Goal: Find specific page/section: Find specific page/section

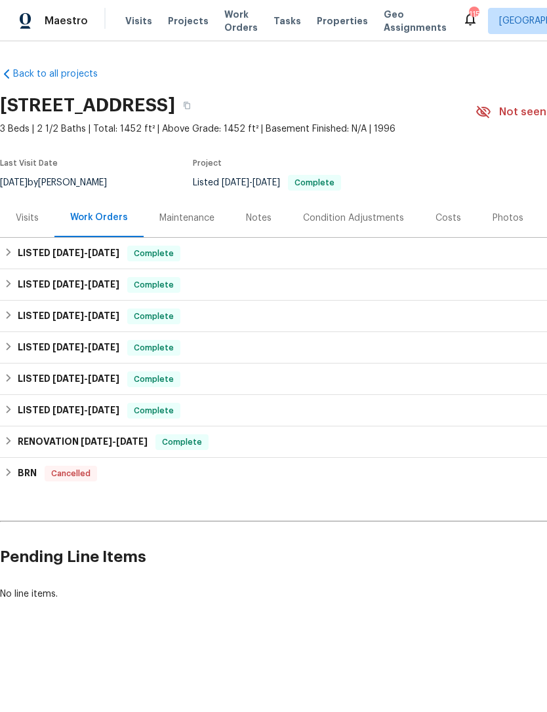
click at [436, 210] on div "Costs" at bounding box center [447, 218] width 57 height 39
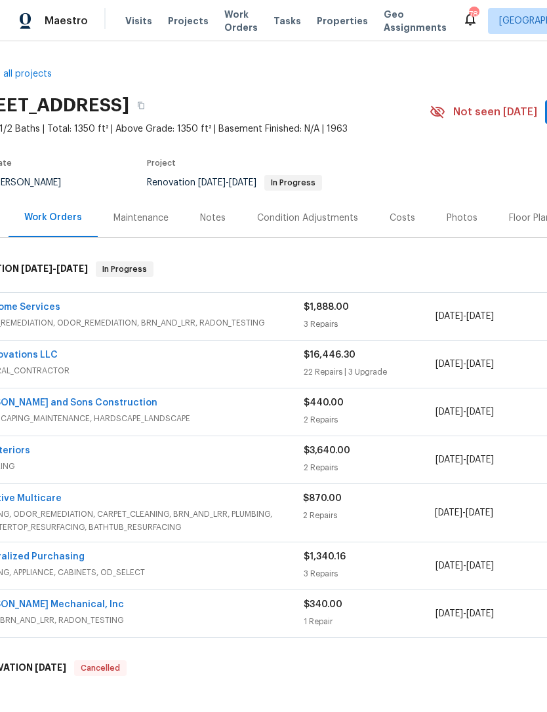
scroll to position [0, 47]
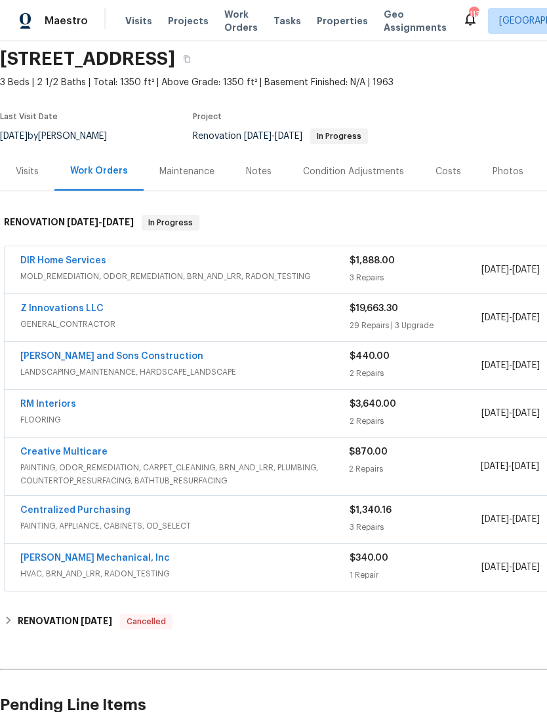
scroll to position [47, 0]
click at [266, 167] on div "Notes" at bounding box center [259, 171] width 26 height 13
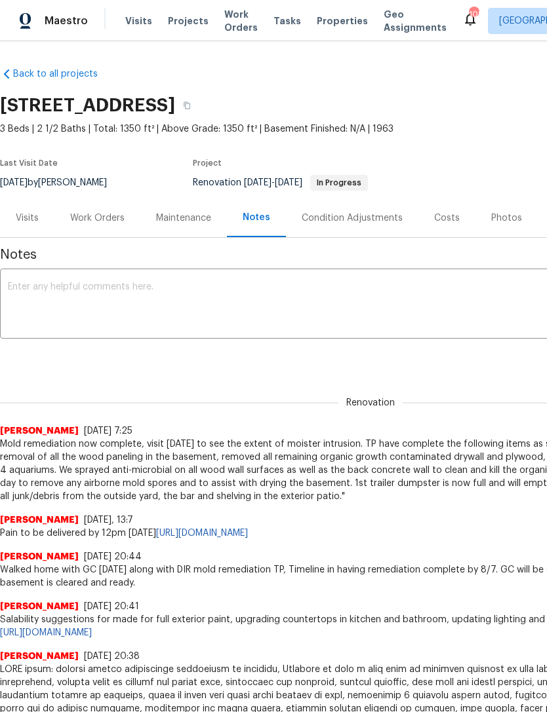
click at [331, 17] on span "Properties" at bounding box center [341, 20] width 51 height 13
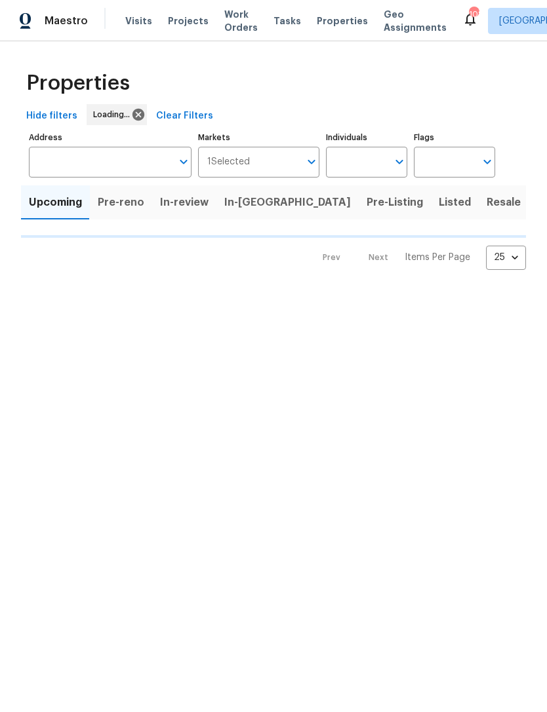
click at [362, 155] on input "Individuals" at bounding box center [357, 162] width 62 height 31
type input "sa"
click at [343, 291] on html "Maestro Visits Projects Work Orders Tasks Properties Geo Assignments 108 Atlant…" at bounding box center [273, 145] width 547 height 291
click at [360, 163] on input "Individuals" at bounding box center [357, 162] width 62 height 31
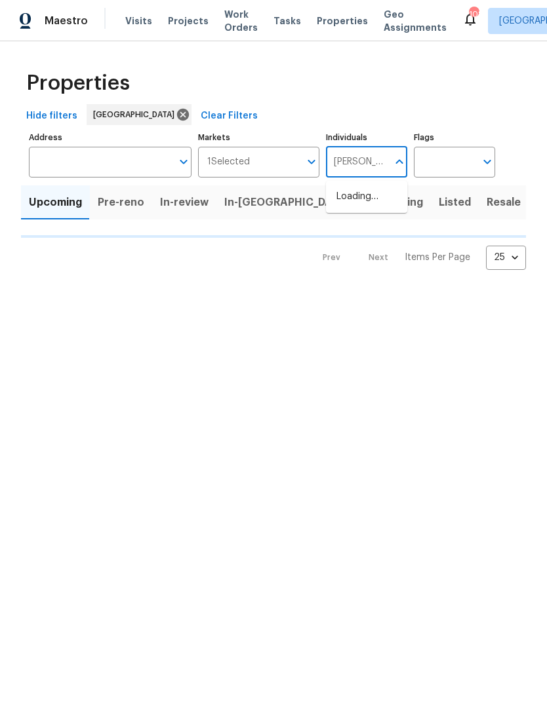
type input "Samuel"
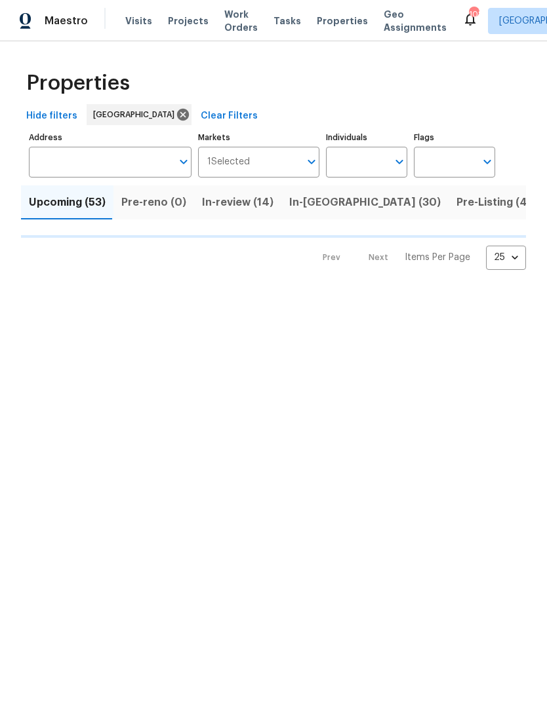
click at [367, 164] on input "Individuals" at bounding box center [357, 162] width 62 height 31
click at [134, 291] on html "Maestro Visits Projects Work Orders Tasks Properties Geo Assignments 108 Atlant…" at bounding box center [273, 145] width 547 height 291
click at [369, 151] on input "Individuals" at bounding box center [357, 162] width 62 height 31
type input "sa"
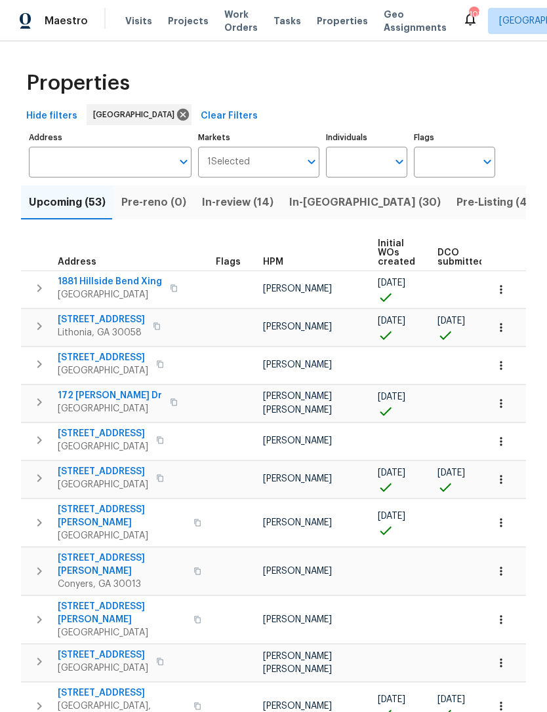
click at [362, 157] on input "Individuals" at bounding box center [357, 162] width 62 height 31
type input "Samuel"
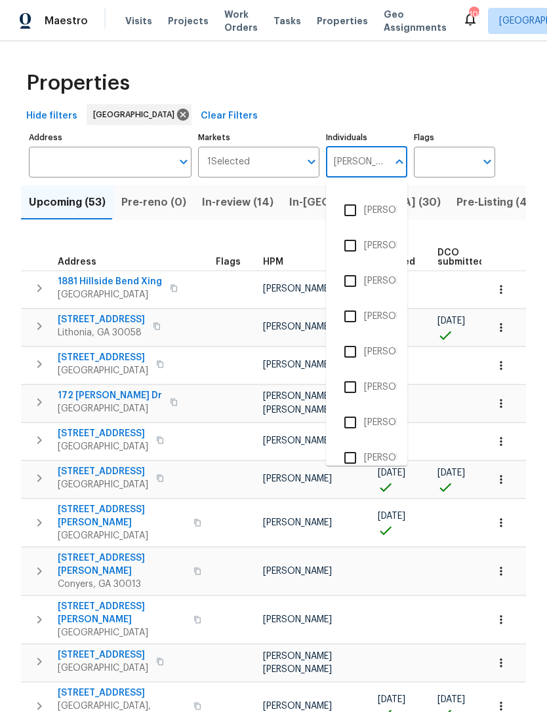
scroll to position [98, 0]
click at [345, 459] on input "checkbox" at bounding box center [350, 460] width 28 height 28
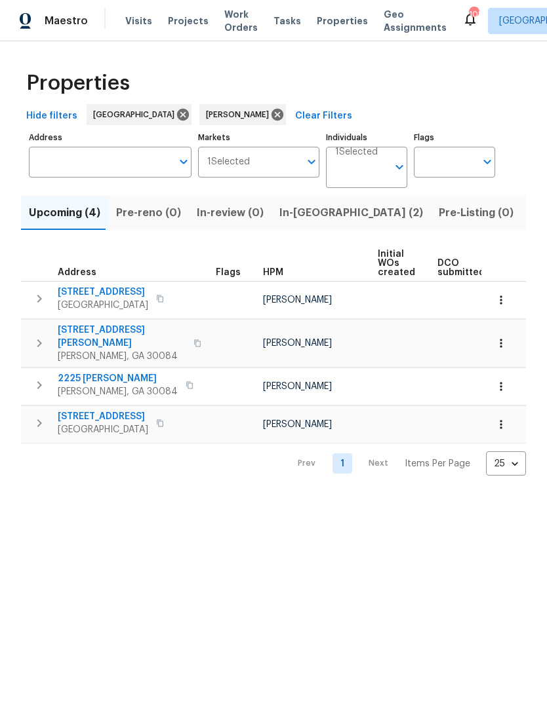
click at [298, 216] on span "In-reno (2)" at bounding box center [351, 213] width 144 height 18
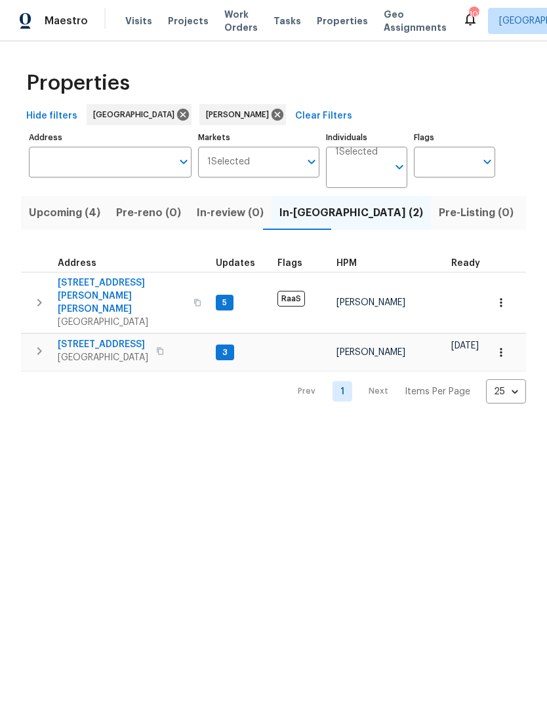
click at [529, 215] on span "Listed (41)" at bounding box center [556, 213] width 55 height 18
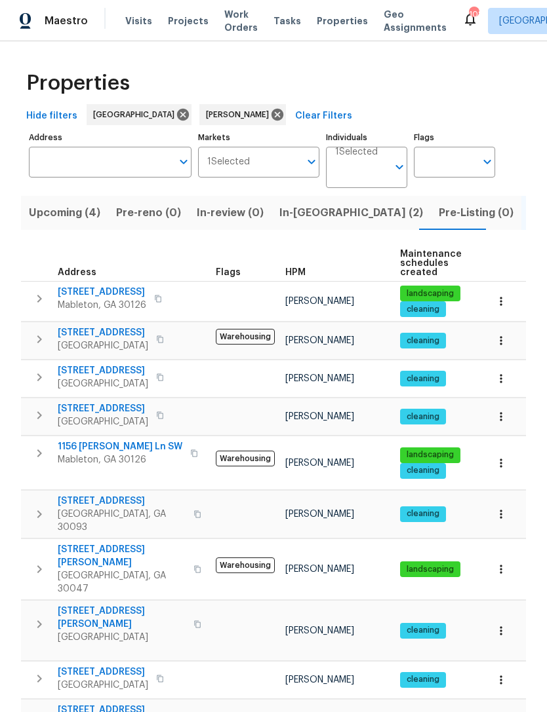
click at [386, 176] on input "Individuals" at bounding box center [361, 172] width 52 height 31
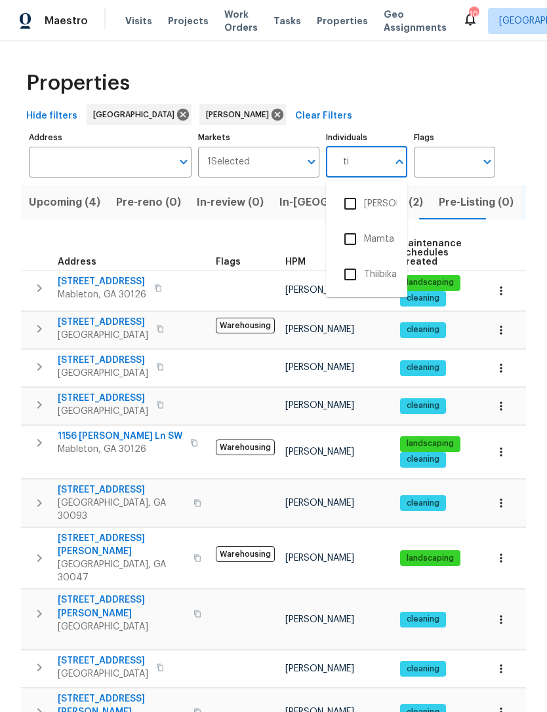
type input "tim"
click at [356, 197] on input "checkbox" at bounding box center [350, 204] width 28 height 28
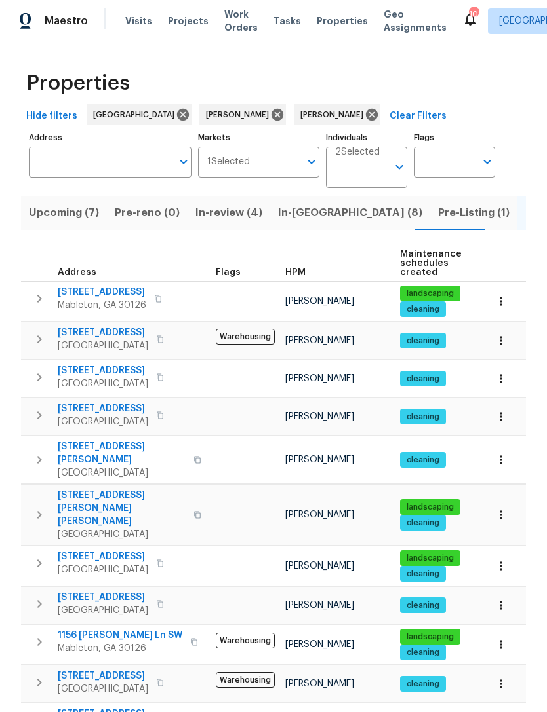
click at [270, 114] on icon at bounding box center [277, 114] width 14 height 14
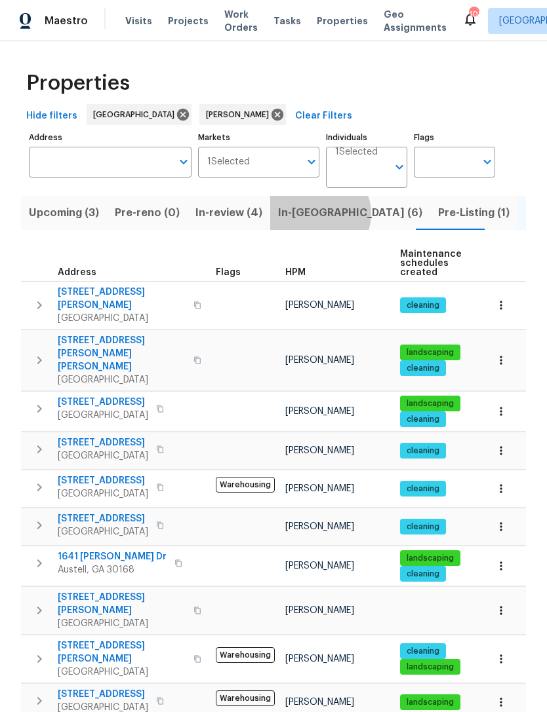
click at [310, 215] on span "In-reno (6)" at bounding box center [350, 213] width 144 height 18
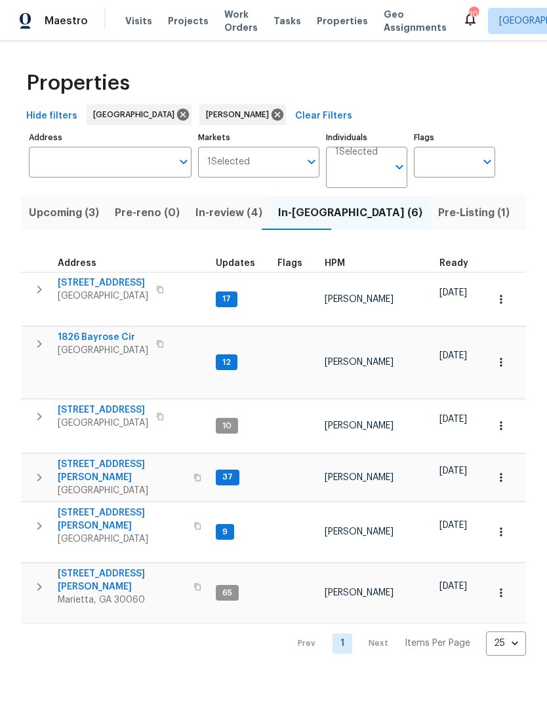
click at [525, 214] on span "Listed (23)" at bounding box center [553, 213] width 56 height 18
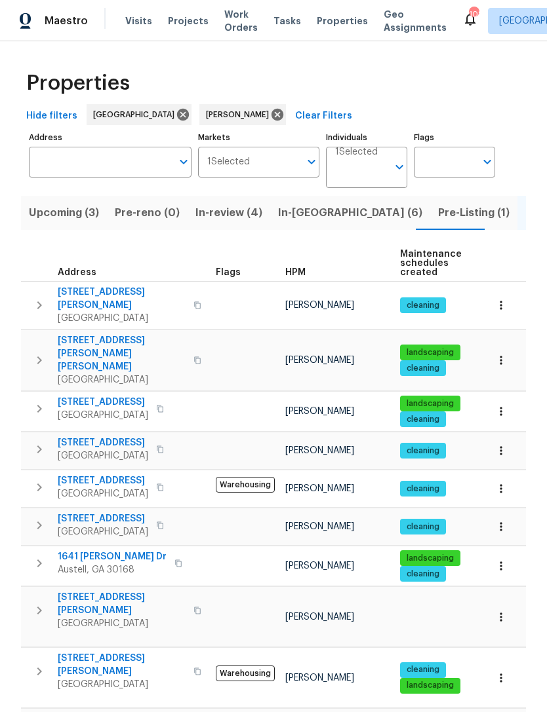
click at [66, 591] on span "7004 Pat Mell Pl SE" at bounding box center [122, 604] width 128 height 26
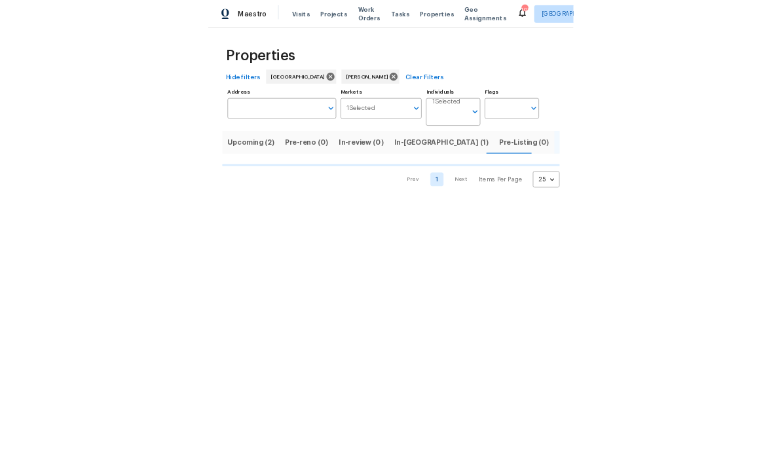
scroll to position [0, 12]
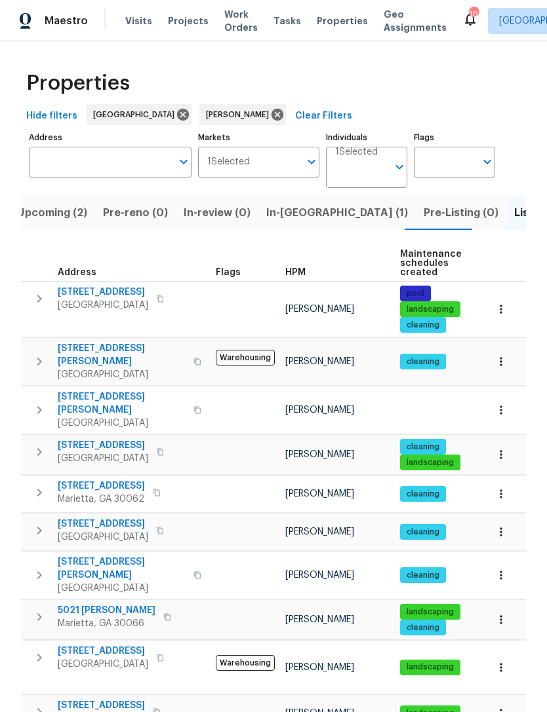
click at [94, 160] on input "Address" at bounding box center [100, 162] width 143 height 31
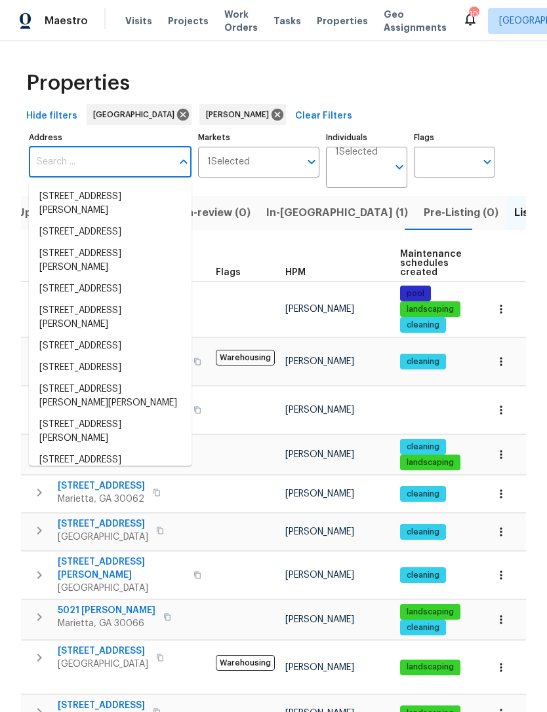
click at [97, 161] on input "Address" at bounding box center [100, 162] width 143 height 31
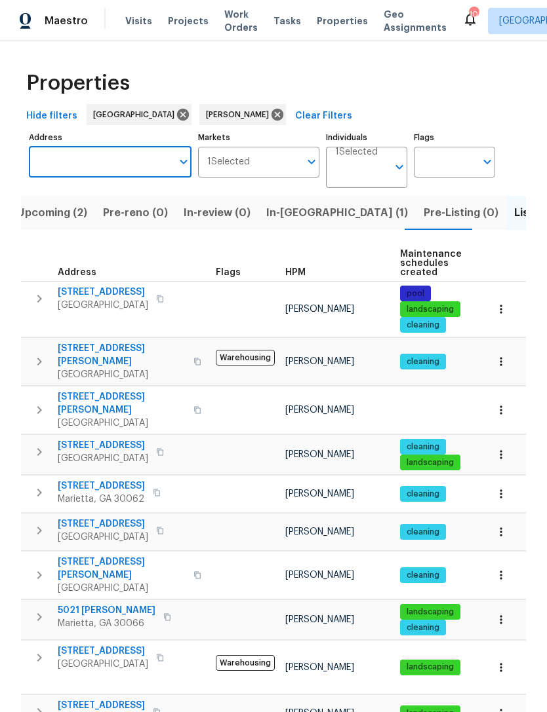
paste input "2325 Sebring Ct SW, Marietta, GA 30064"
type input "2325 Sebring Ct SW, Marietta, GA 30064"
click at [114, 199] on li "2325 Sebring Ct SW Marietta GA 30064" at bounding box center [110, 197] width 163 height 22
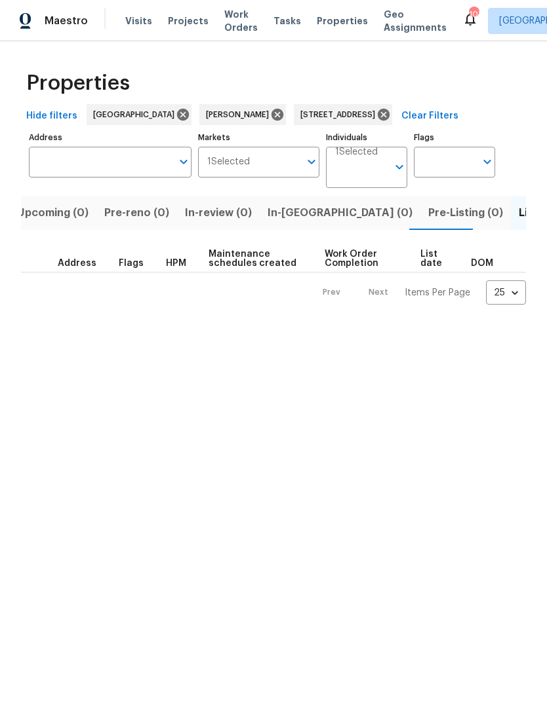
type input "2325 Sebring Ct SW Marietta GA 30064"
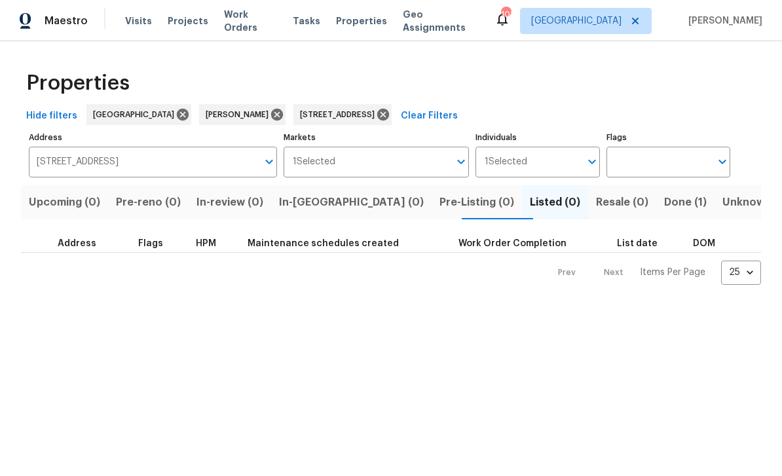
click at [546, 210] on span "Done (1)" at bounding box center [685, 202] width 43 height 18
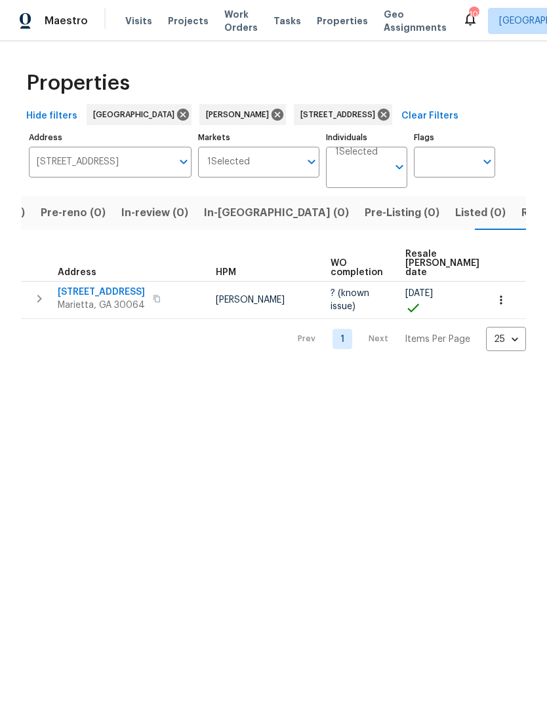
scroll to position [0, 81]
click at [138, 161] on input "2325 Sebring Ct SW Marietta GA 30064" at bounding box center [100, 162] width 143 height 31
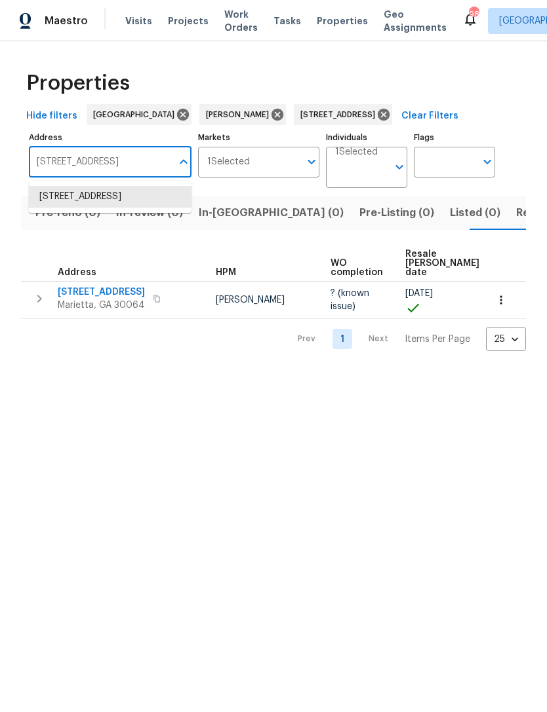
paste input "060 Devore Dr SW, Marietta, GA 30008"
type input "[STREET_ADDRESS][PERSON_NAME][PERSON_NAME]"
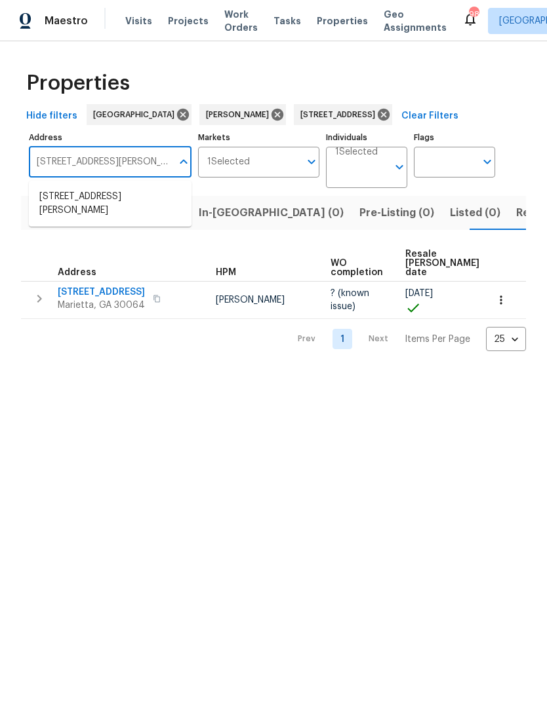
click at [63, 198] on li "2060 Devore Dr SW Marietta GA 30008" at bounding box center [110, 203] width 163 height 35
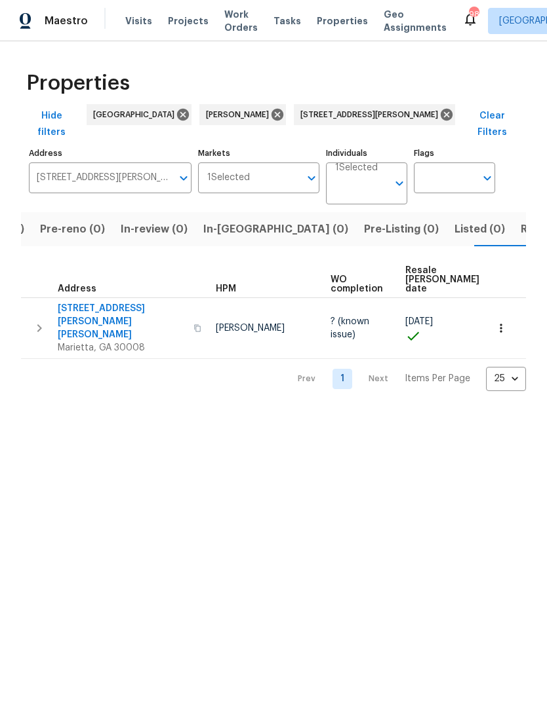
scroll to position [0, 81]
click at [194, 324] on icon "button" at bounding box center [197, 327] width 7 height 7
click at [141, 19] on span "Visits" at bounding box center [138, 20] width 27 height 13
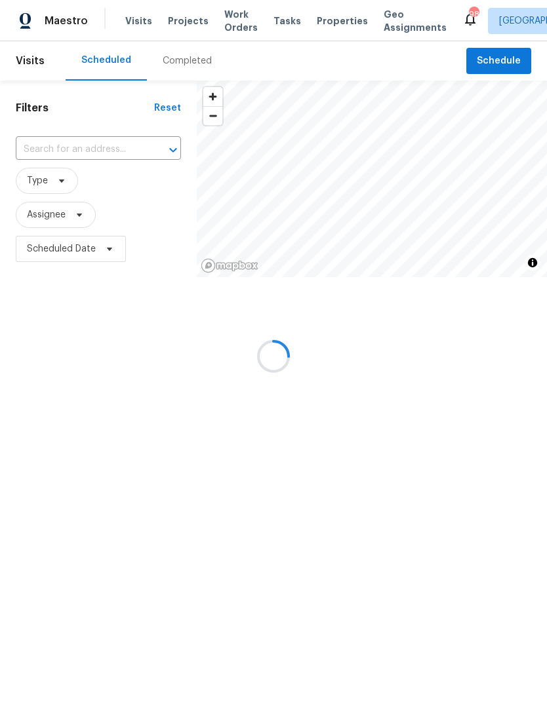
click at [80, 155] on div at bounding box center [273, 356] width 547 height 712
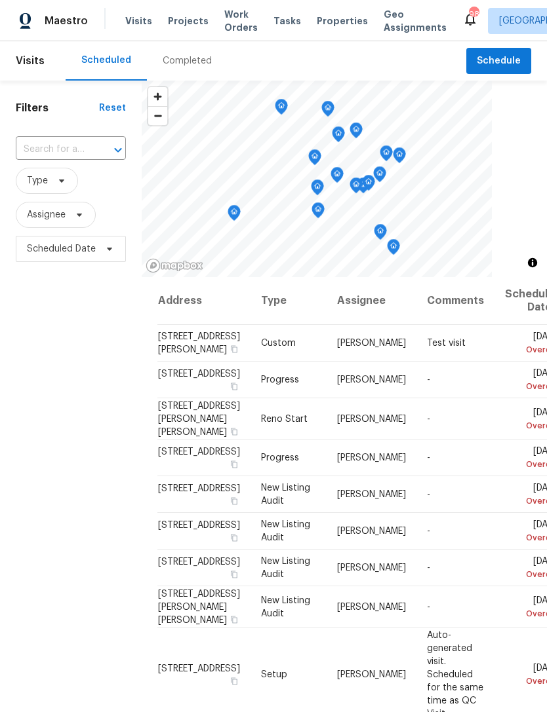
click at [76, 149] on input "text" at bounding box center [52, 150] width 73 height 20
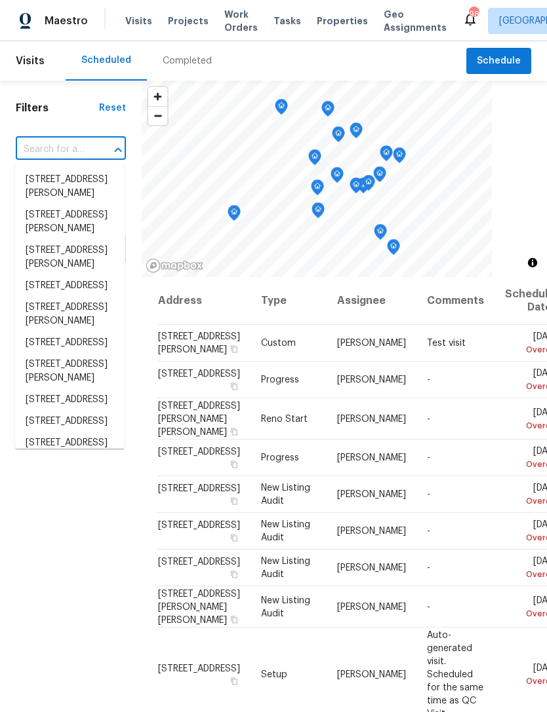
click at [71, 149] on input "text" at bounding box center [52, 150] width 73 height 20
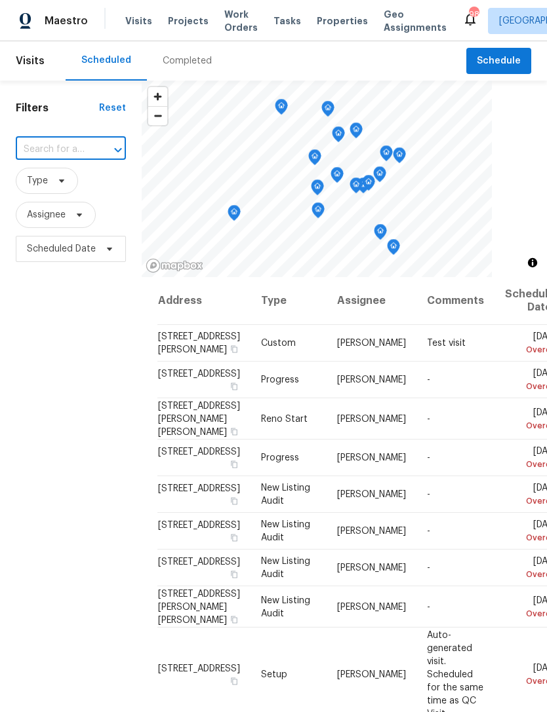
paste input "2060 Devore Dr SW Marietta GA 30008"
type input "2060 Devore Dr SW"
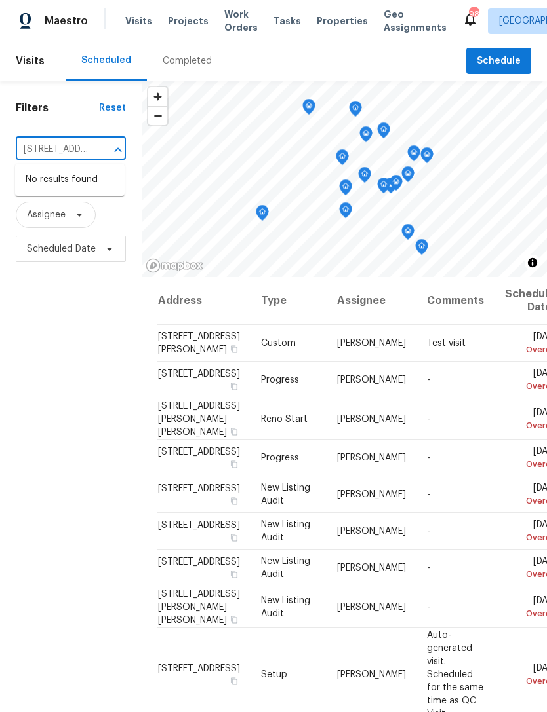
click at [328, 16] on span "Properties" at bounding box center [341, 20] width 51 height 13
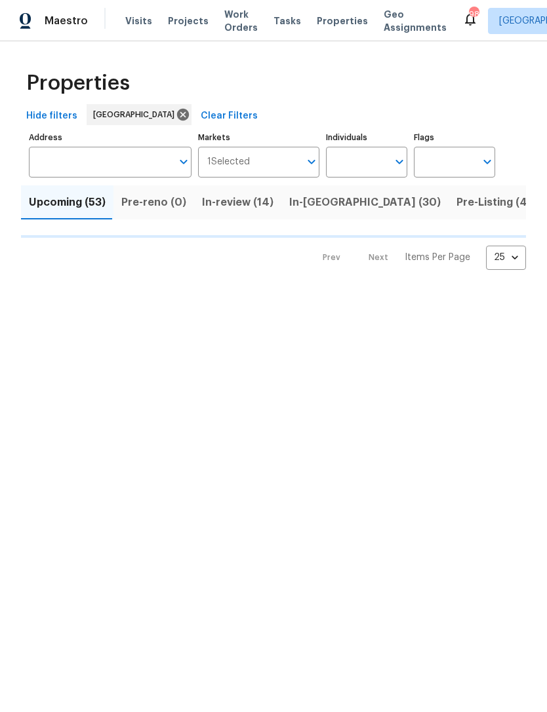
click at [356, 161] on input "Individuals" at bounding box center [357, 162] width 62 height 31
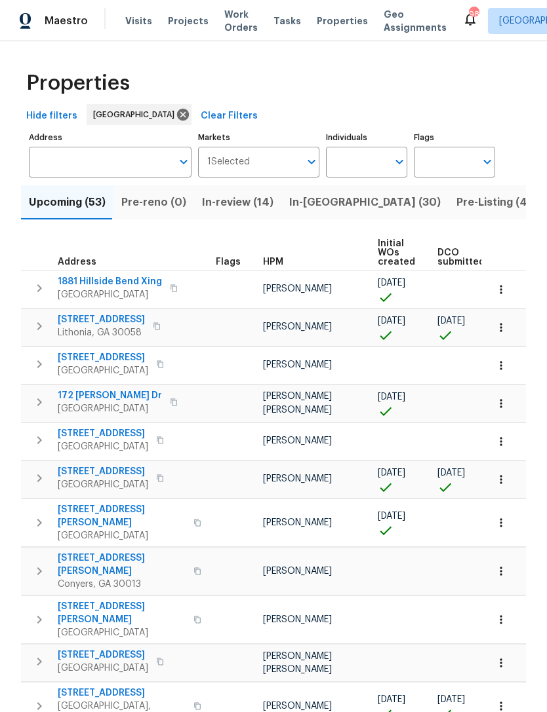
click at [151, 600] on span "4492 Lindsey Dr" at bounding box center [122, 613] width 128 height 26
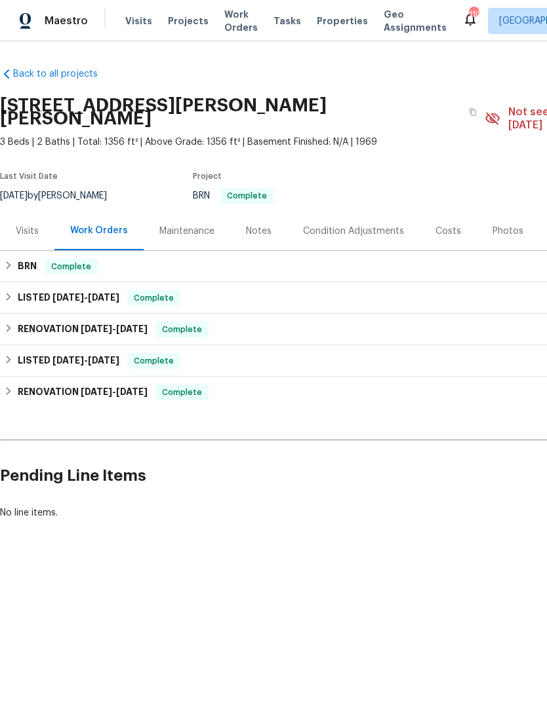
click at [30, 225] on div "Visits" at bounding box center [27, 231] width 23 height 13
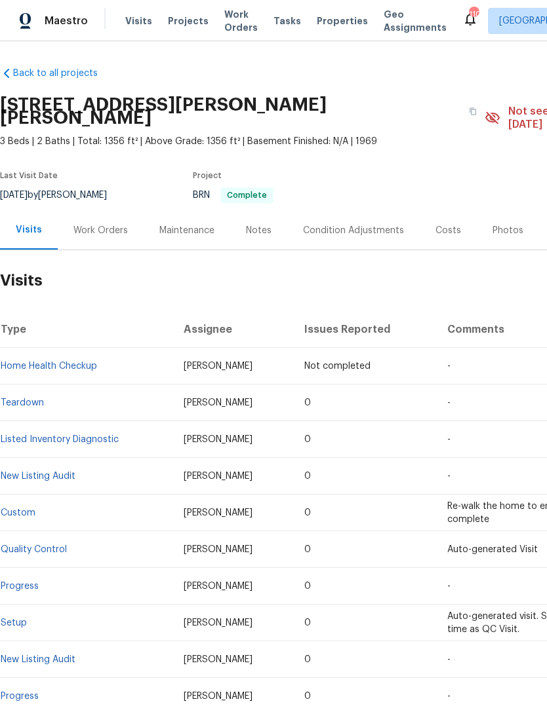
scroll to position [1, 0]
click at [461, 109] on button "button" at bounding box center [473, 112] width 24 height 24
click at [136, 23] on span "Visits" at bounding box center [138, 20] width 27 height 13
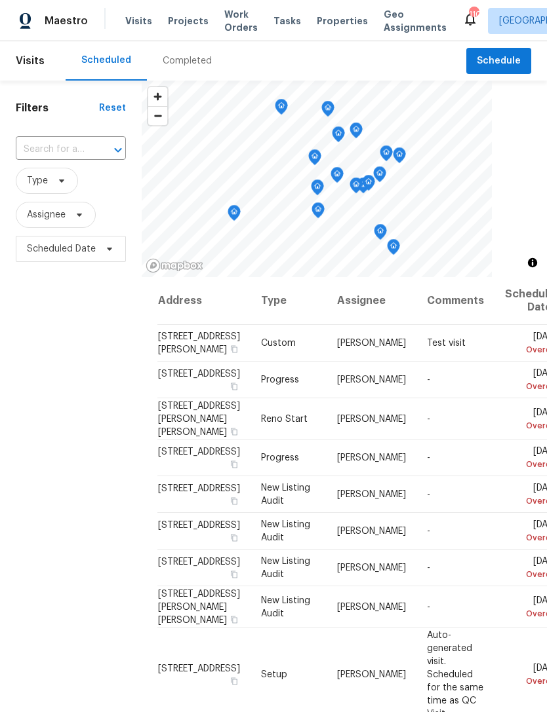
click at [102, 150] on div at bounding box center [109, 150] width 34 height 18
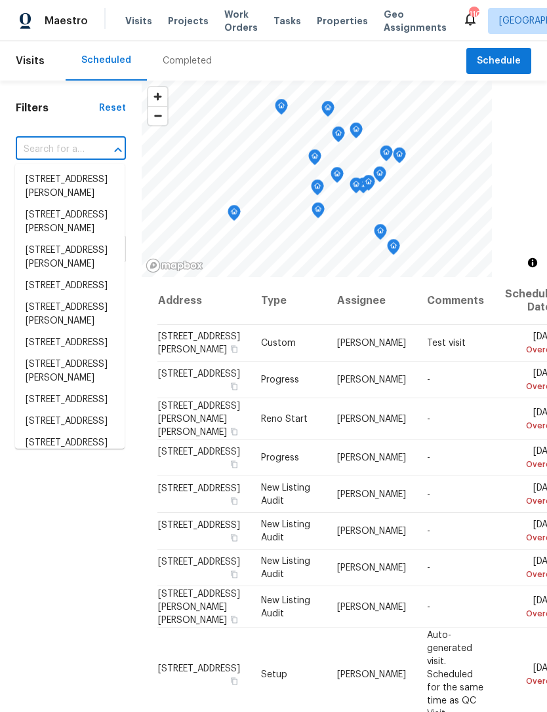
click at [66, 151] on input "text" at bounding box center [52, 150] width 73 height 20
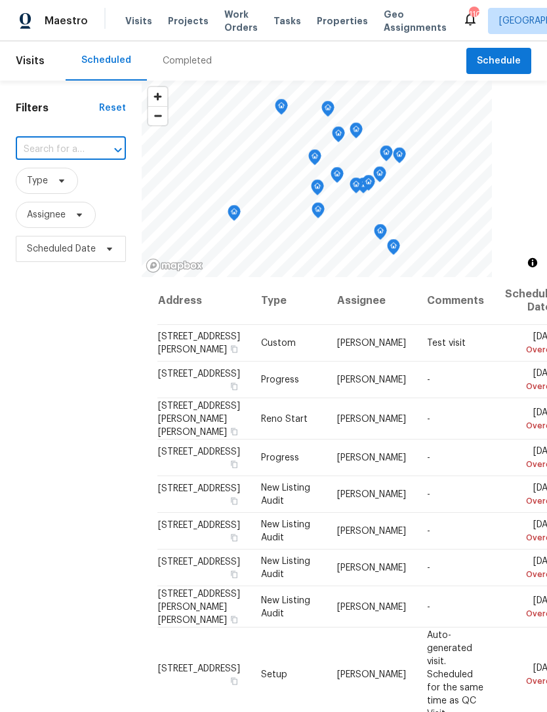
paste input "[STREET_ADDRESS][PERSON_NAME][PERSON_NAME]"
type input "2060 [PERSON_NAME]"
click at [193, 54] on div "Completed" at bounding box center [187, 60] width 49 height 13
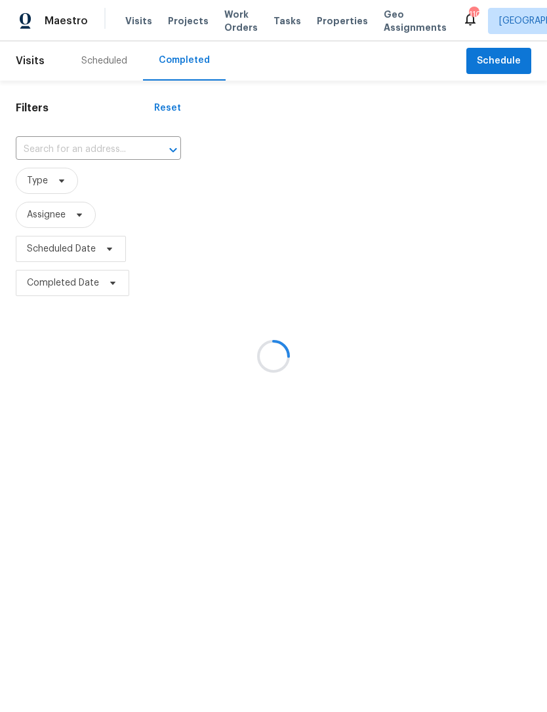
click at [87, 153] on input "text" at bounding box center [80, 150] width 128 height 20
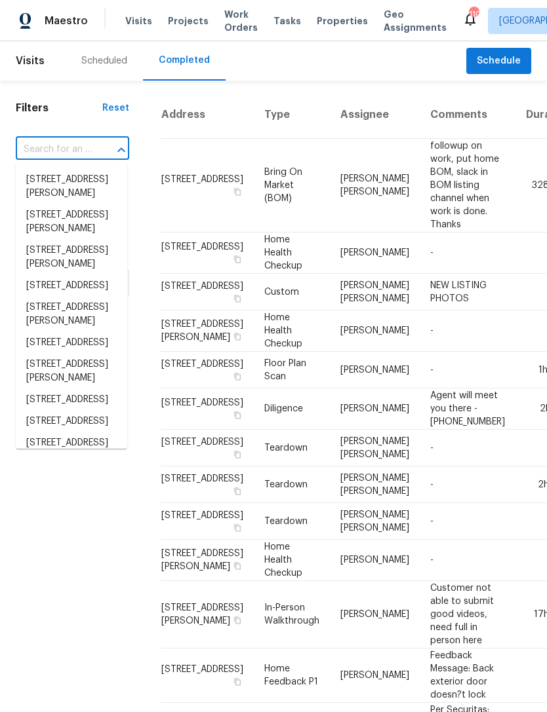
click at [71, 151] on input "text" at bounding box center [54, 150] width 77 height 20
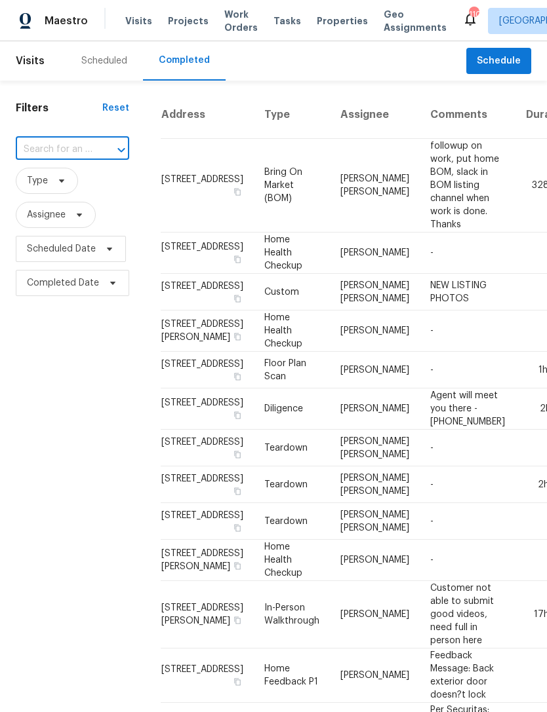
paste input "[STREET_ADDRESS][PERSON_NAME][PERSON_NAME]"
type input "2060"
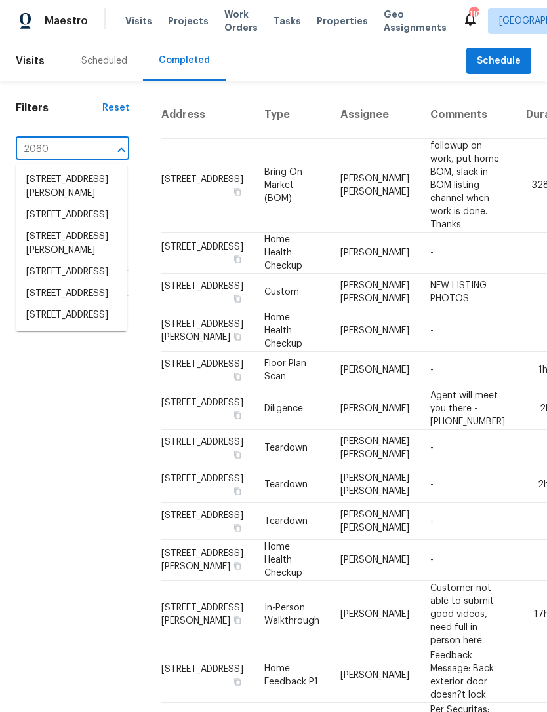
click at [111, 62] on div "Scheduled" at bounding box center [104, 60] width 46 height 13
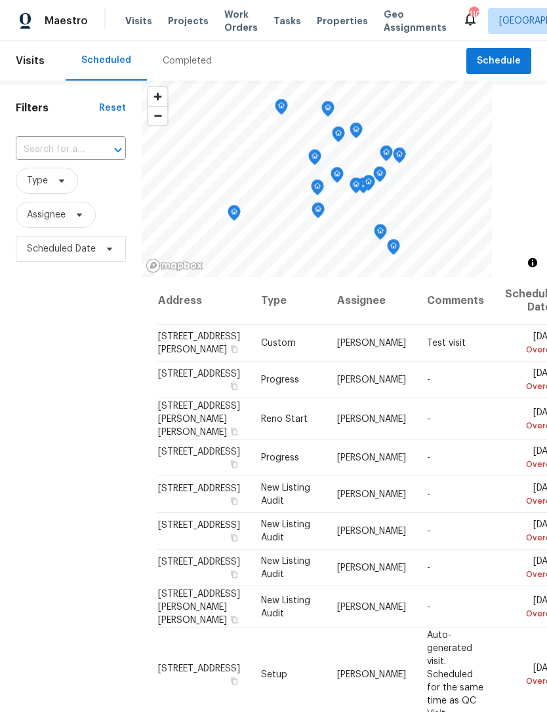
click at [92, 156] on div at bounding box center [109, 150] width 34 height 18
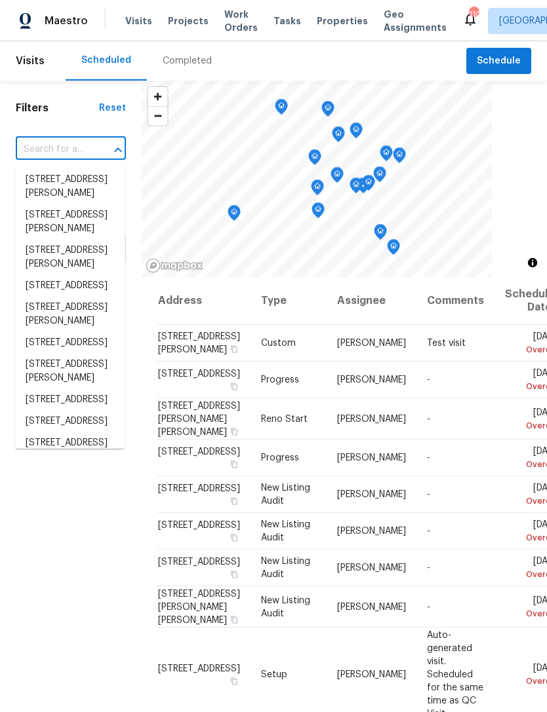
click at [77, 151] on input "text" at bounding box center [52, 150] width 73 height 20
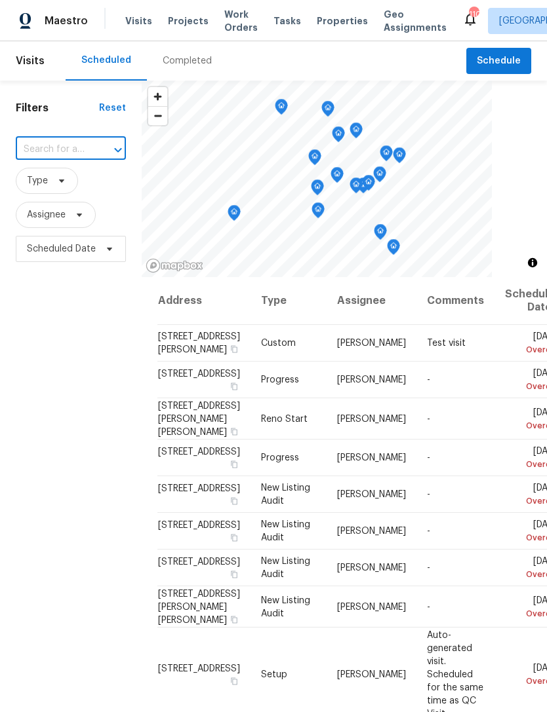
paste input "2060 Devore Dr SW, Marietta, GA 30008"
type input "2060 Devore"
click at [134, 19] on span "Visits" at bounding box center [138, 20] width 27 height 13
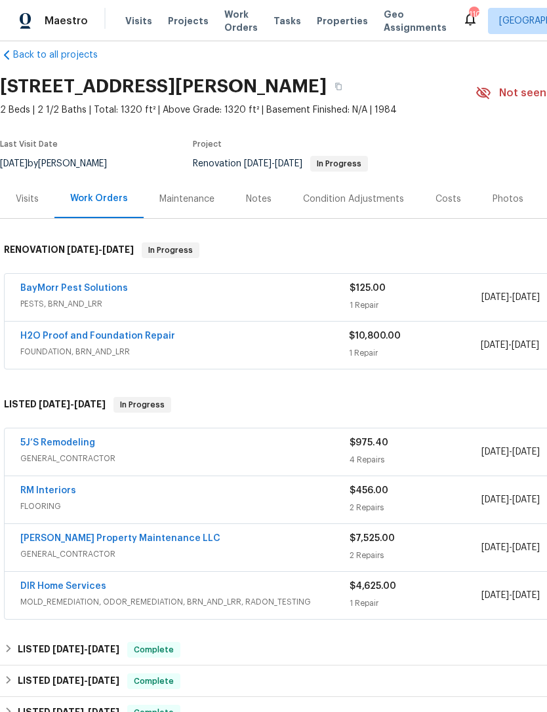
scroll to position [19, 0]
click at [20, 203] on div "Visits" at bounding box center [27, 199] width 23 height 13
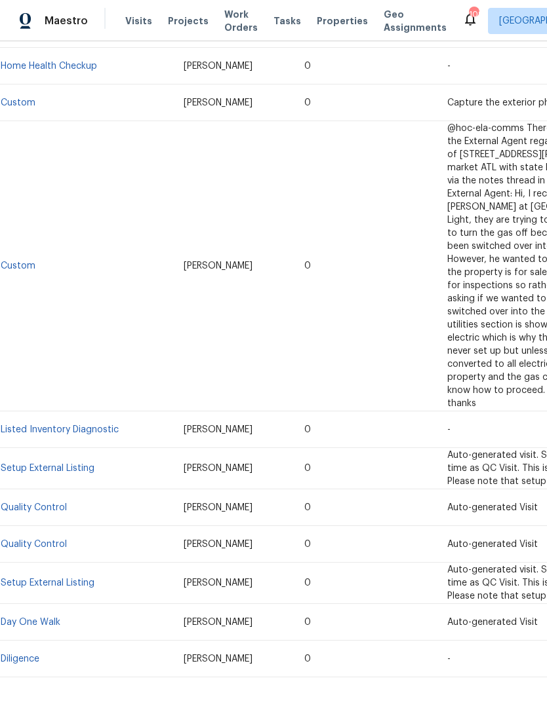
scroll to position [727, 0]
click at [58, 579] on link "Setup External Listing" at bounding box center [48, 583] width 94 height 9
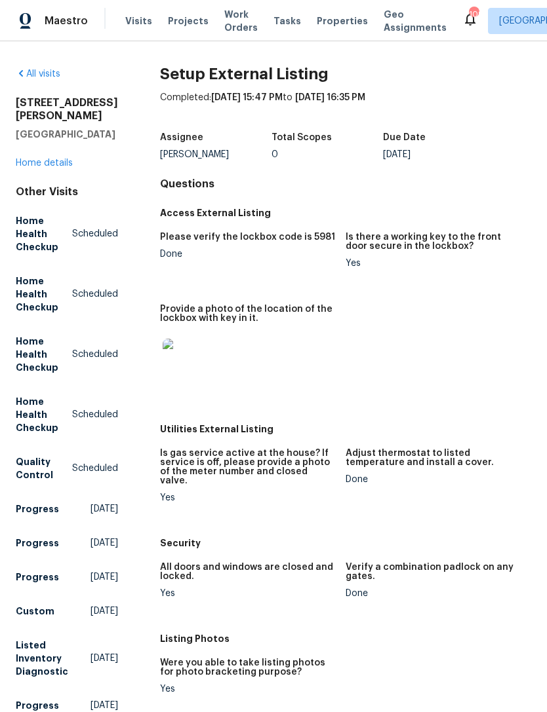
click at [524, 112] on div "Completed: [DATE] 15:47 PM to [DATE] 16:35 PM" at bounding box center [345, 108] width 371 height 34
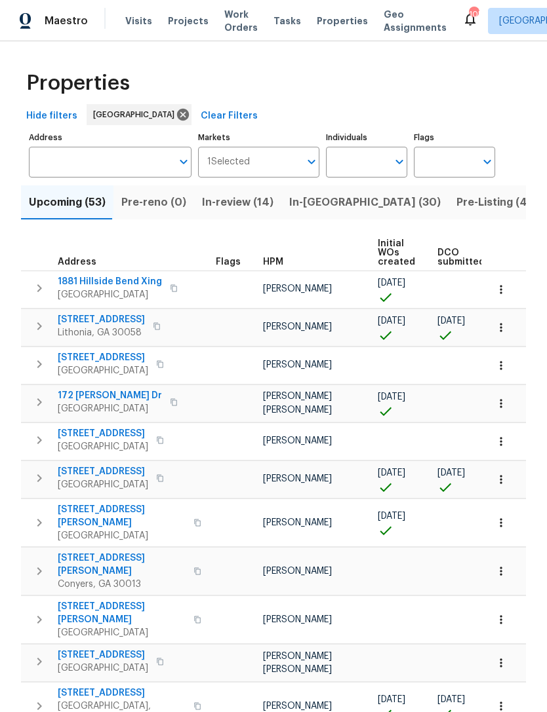
click at [361, 158] on input "Individuals" at bounding box center [357, 162] width 62 height 31
type input "kenroy"
click at [344, 201] on input "checkbox" at bounding box center [350, 204] width 28 height 28
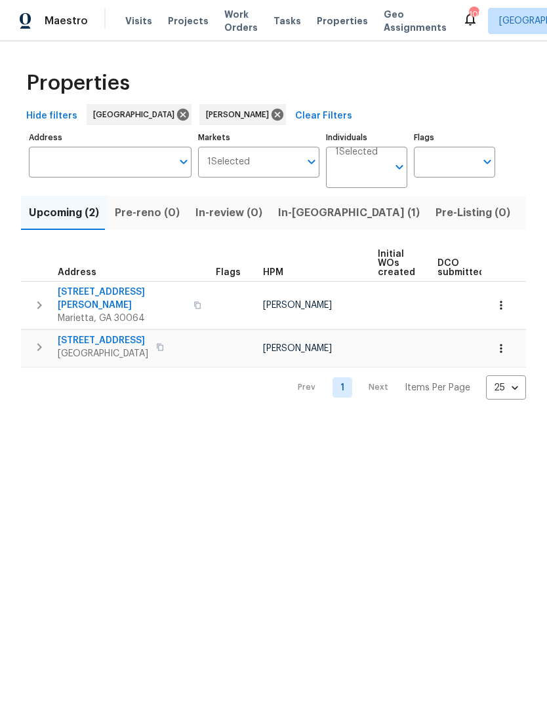
click at [309, 213] on span "In-[GEOGRAPHIC_DATA] (1)" at bounding box center [349, 213] width 142 height 18
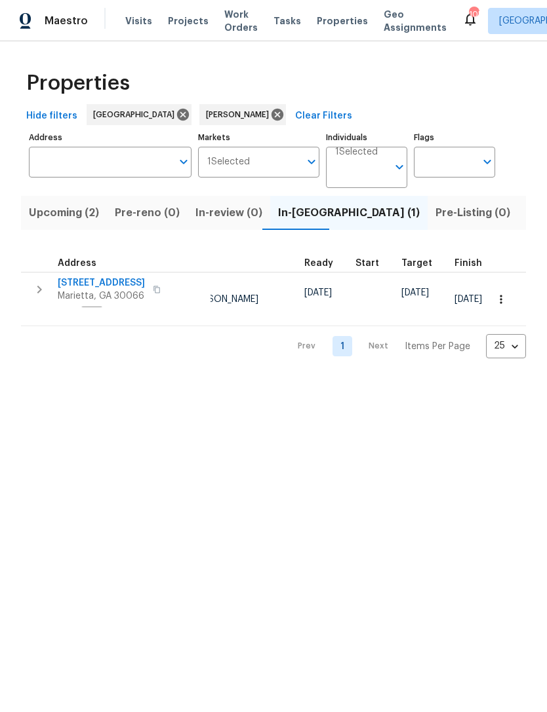
scroll to position [10, 128]
click at [526, 218] on span "Listed (16)" at bounding box center [553, 213] width 54 height 18
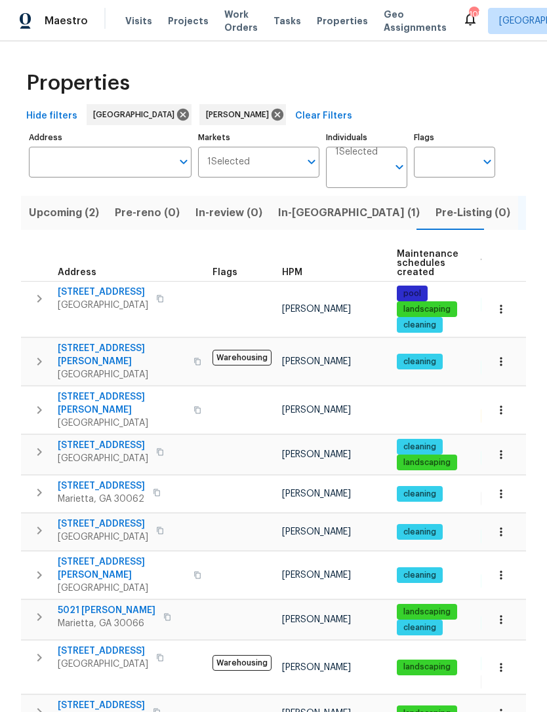
scroll to position [0, 5]
click at [83, 480] on span "2252 Carefree Cir # 3" at bounding box center [101, 486] width 87 height 13
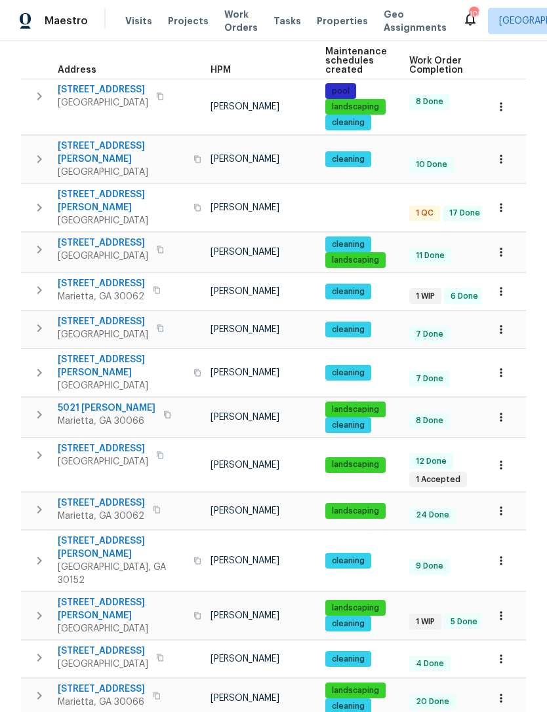
scroll to position [0, 69]
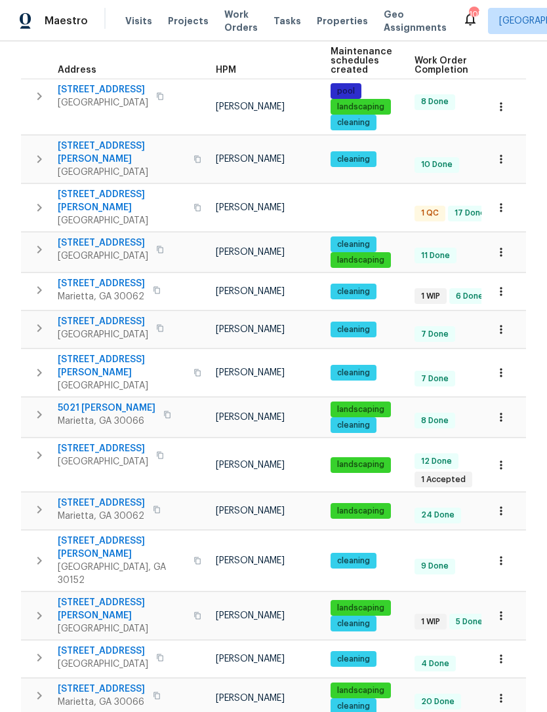
click at [58, 442] on span "4963 Arbor View Pkwy NW" at bounding box center [103, 448] width 90 height 13
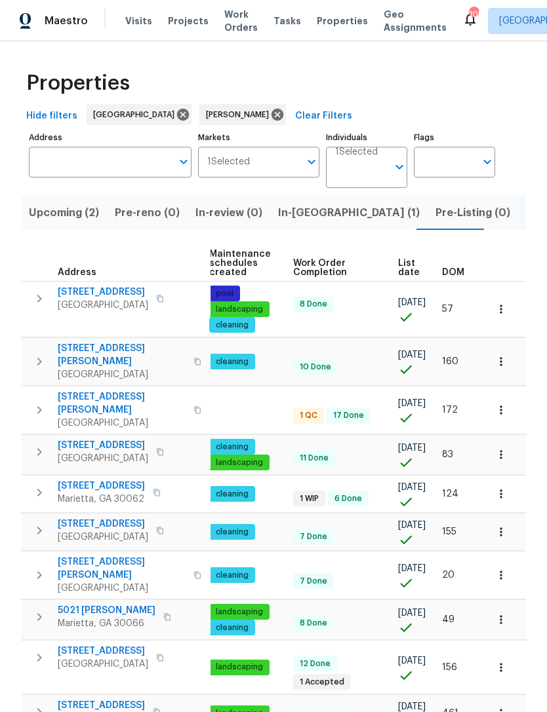
scroll to position [0, 0]
click at [303, 218] on span "In-[GEOGRAPHIC_DATA] (1)" at bounding box center [349, 213] width 142 height 18
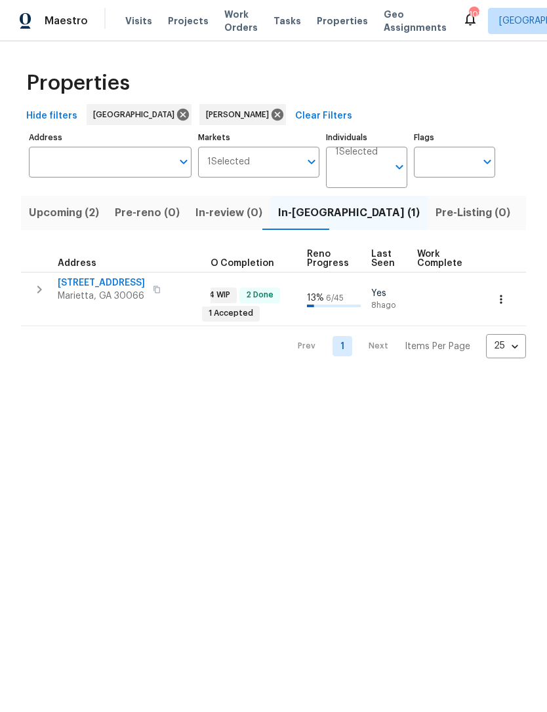
scroll to position [0, 493]
